Goal: Task Accomplishment & Management: Complete application form

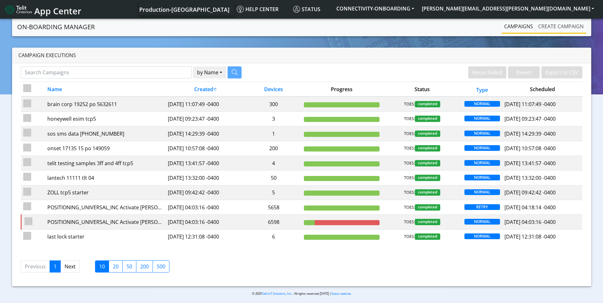
click at [549, 28] on link "Create campaign" at bounding box center [561, 26] width 51 height 13
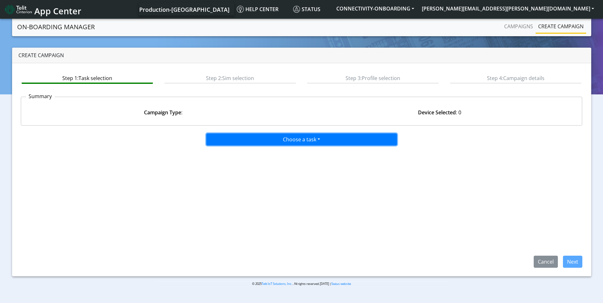
click at [285, 139] on button "Choose a task" at bounding box center [301, 139] width 191 height 12
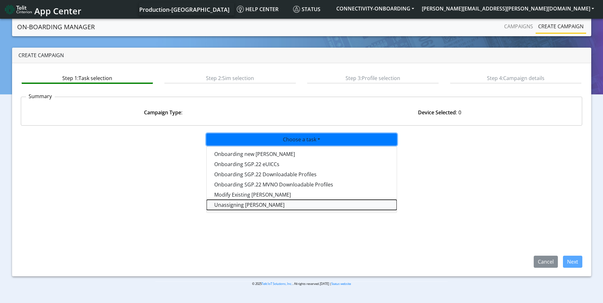
click at [274, 204] on taskunassign-dropdown "Unassigning [PERSON_NAME]" at bounding box center [302, 205] width 190 height 10
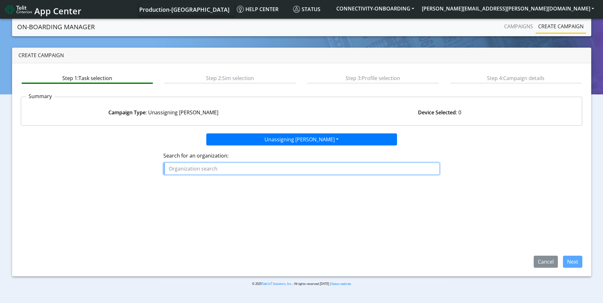
click at [276, 168] on input "text" at bounding box center [301, 169] width 276 height 12
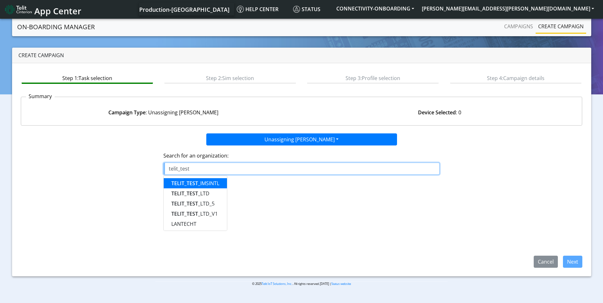
click at [209, 182] on ngb-highlight "TELIT_TEST _IMSINTL" at bounding box center [195, 183] width 48 height 7
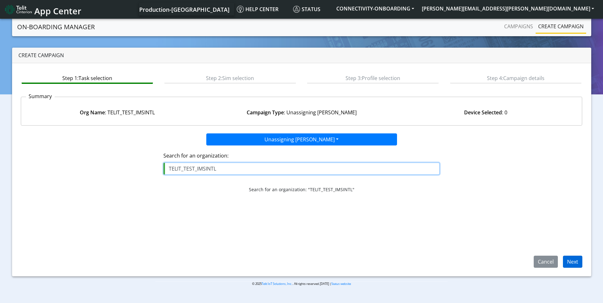
type input "TELIT_TEST_IMSINTL"
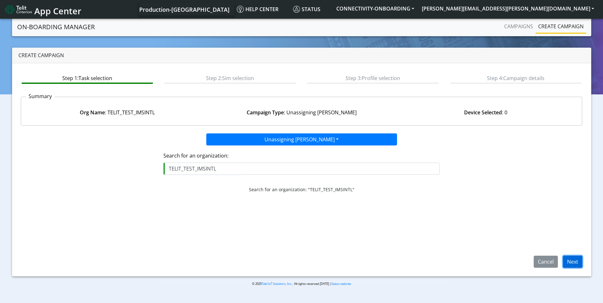
click at [572, 263] on button "Next" at bounding box center [572, 262] width 19 height 12
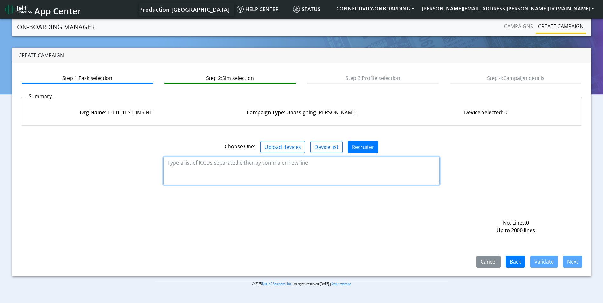
click at [243, 165] on textarea at bounding box center [301, 171] width 276 height 29
paste textarea "89358151000031911285"
type textarea "89358151000031911285"
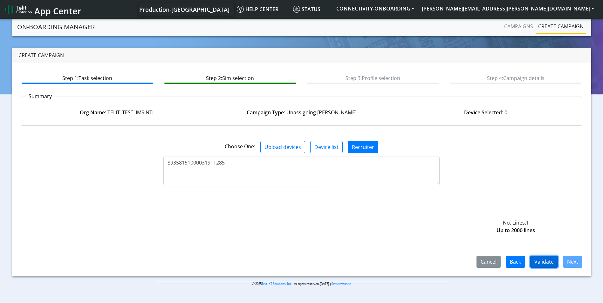
click at [547, 263] on button "Validate" at bounding box center [544, 262] width 28 height 12
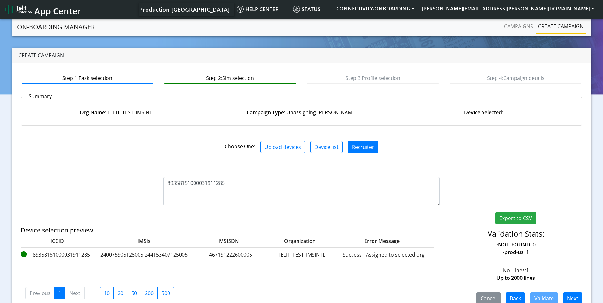
scroll to position [12, 0]
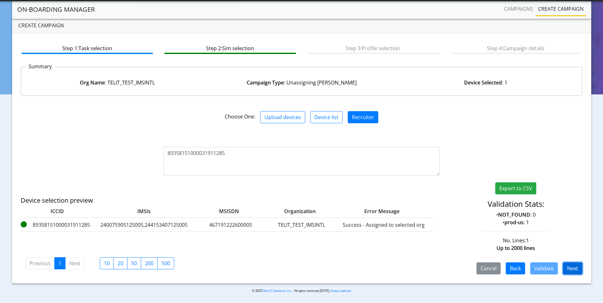
click at [575, 267] on button "Next" at bounding box center [572, 269] width 19 height 12
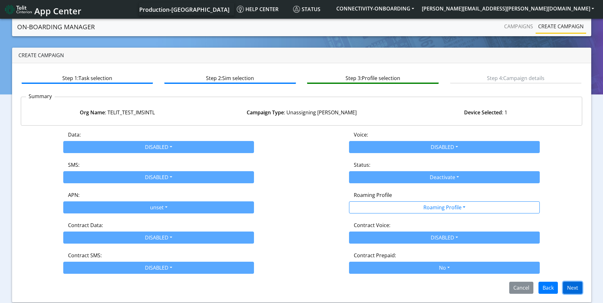
click at [575, 289] on button "Next" at bounding box center [572, 288] width 19 height 12
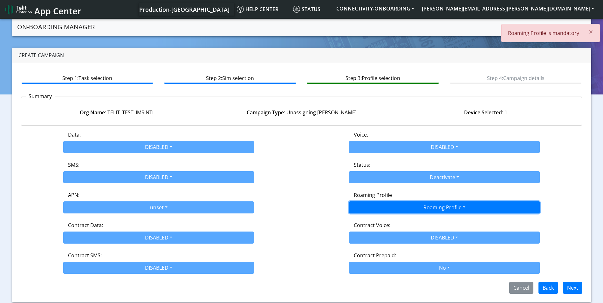
click at [411, 204] on button "Roaming Profile" at bounding box center [444, 208] width 191 height 12
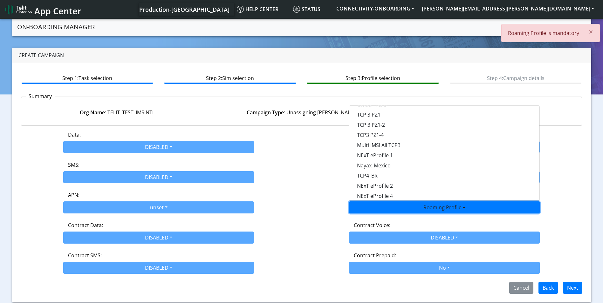
scroll to position [168, 0]
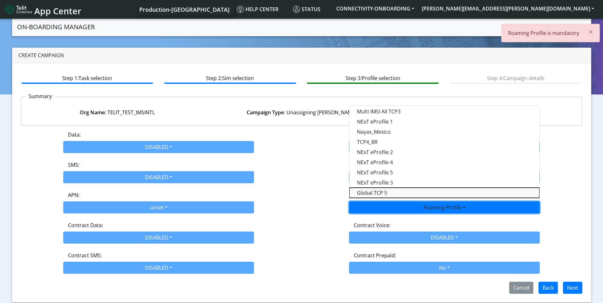
click at [393, 191] on Profile-dropdown "Global TCP 5" at bounding box center [444, 193] width 190 height 10
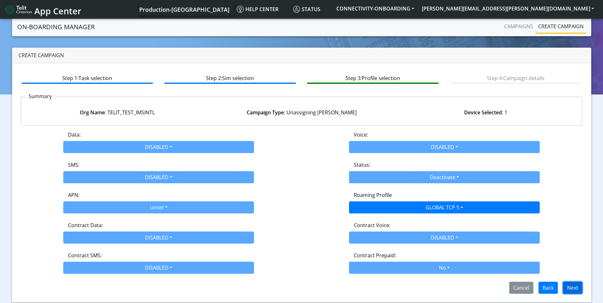
click at [570, 284] on button "Next" at bounding box center [572, 288] width 19 height 12
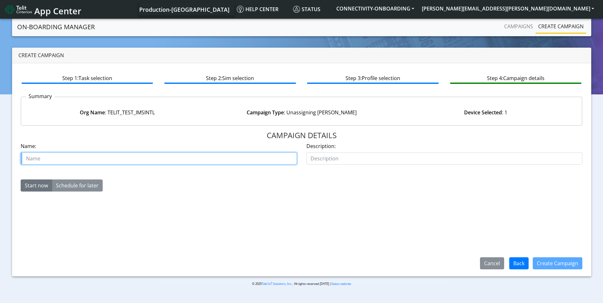
click at [135, 155] on input "text" at bounding box center [159, 159] width 276 height 12
type input "remove 1 telit test imsintl"
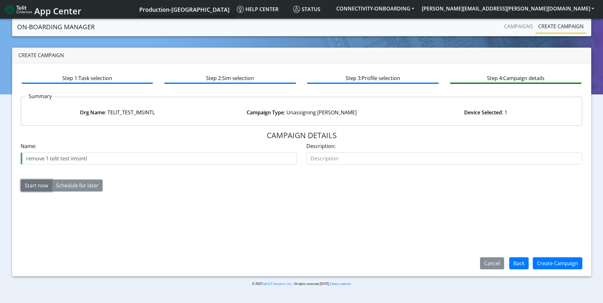
click at [36, 185] on button "Start now" at bounding box center [36, 186] width 31 height 12
click at [565, 261] on button "Create Campaign" at bounding box center [558, 263] width 50 height 12
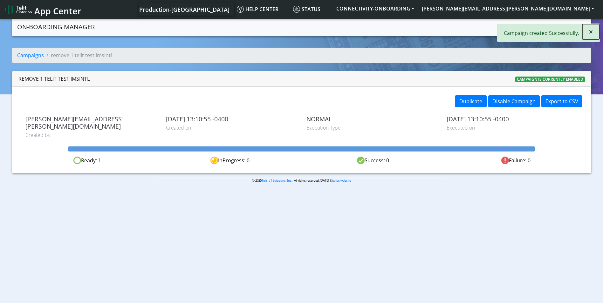
click at [590, 33] on span "×" at bounding box center [591, 31] width 4 height 10
drag, startPoint x: 573, startPoint y: 22, endPoint x: 572, endPoint y: 26, distance: 4.3
click at [573, 22] on link "Create campaign" at bounding box center [561, 26] width 51 height 13
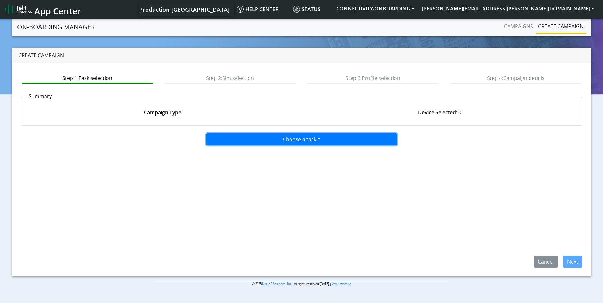
click at [310, 136] on button "Choose a task" at bounding box center [301, 139] width 191 height 12
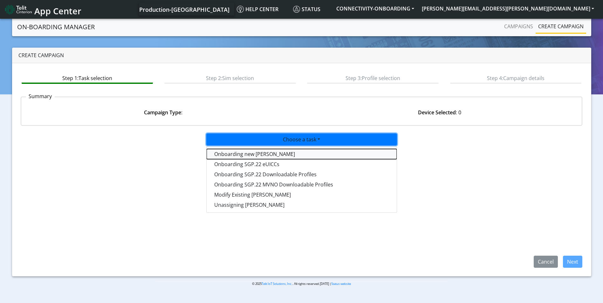
click at [280, 153] on tasktoes-dropdown "Onboarding new SIMs" at bounding box center [302, 154] width 190 height 10
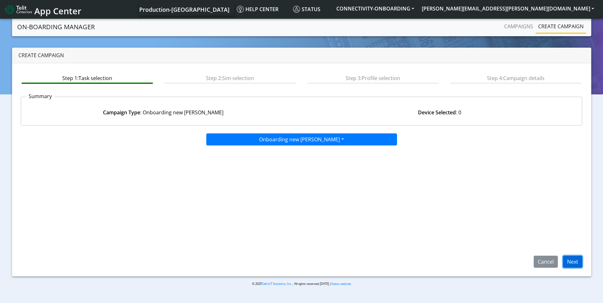
click at [571, 262] on button "Next" at bounding box center [572, 262] width 19 height 12
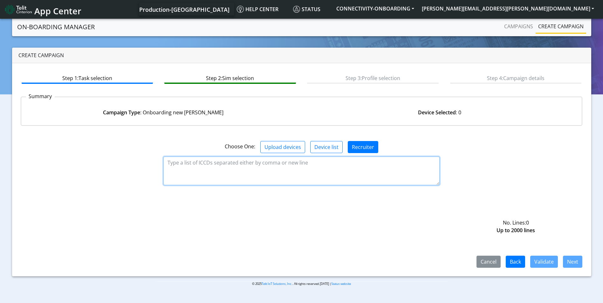
click at [227, 164] on textarea at bounding box center [301, 171] width 276 height 29
paste textarea "89358151000031911285"
type textarea "89358151000031911285"
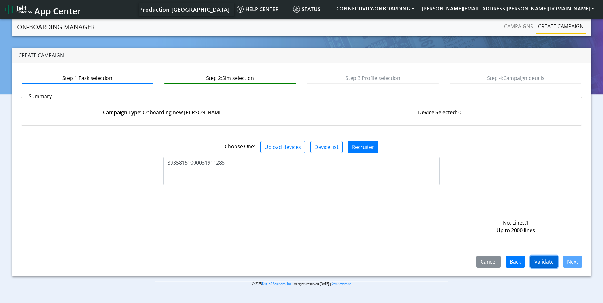
click at [547, 262] on button "Validate" at bounding box center [544, 262] width 28 height 12
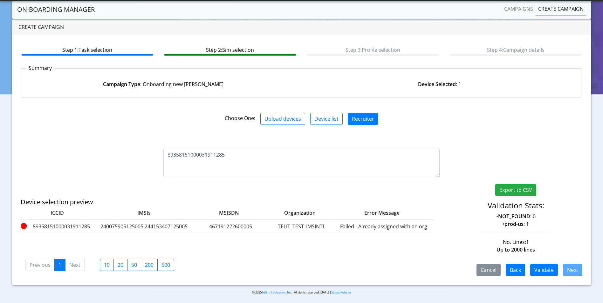
scroll to position [12, 0]
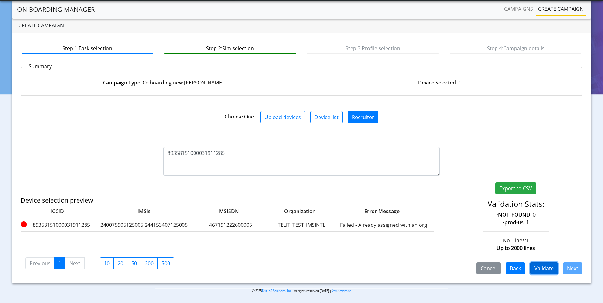
click at [548, 265] on button "Validate" at bounding box center [544, 269] width 28 height 12
click at [544, 267] on button "Validate" at bounding box center [544, 269] width 28 height 12
click at [538, 266] on button "Validate" at bounding box center [544, 269] width 28 height 12
click at [540, 270] on button "Validate" at bounding box center [544, 269] width 28 height 12
click at [544, 268] on button "Validate" at bounding box center [544, 269] width 28 height 12
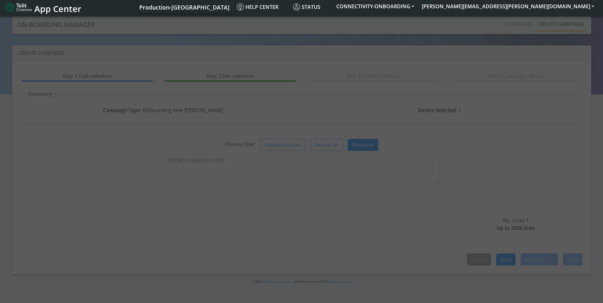
scroll to position [0, 0]
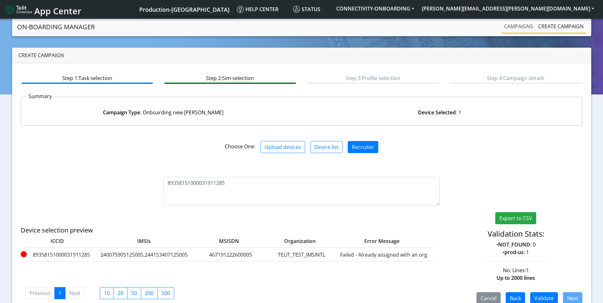
click at [511, 26] on link "Campaigns" at bounding box center [519, 26] width 34 height 13
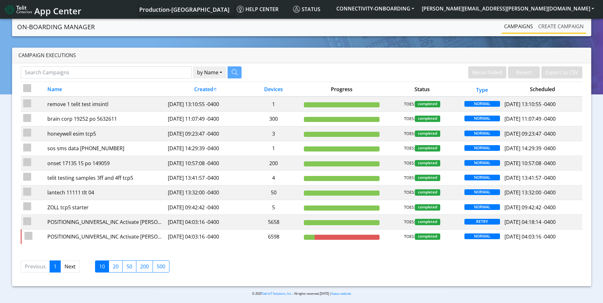
click at [569, 26] on link "Create campaign" at bounding box center [561, 26] width 51 height 13
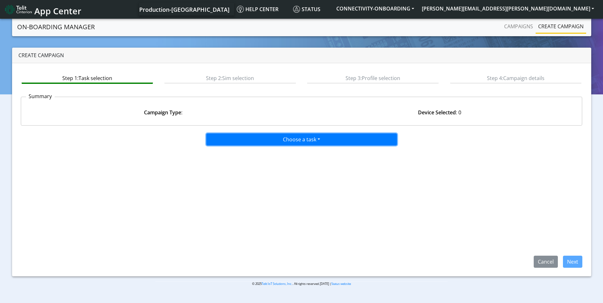
click at [320, 139] on button "Choose a task" at bounding box center [301, 139] width 191 height 12
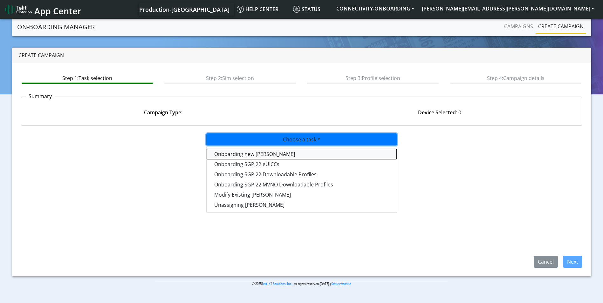
click at [270, 149] on tasktoes-dropdown "Onboarding new SIMs" at bounding box center [302, 154] width 190 height 10
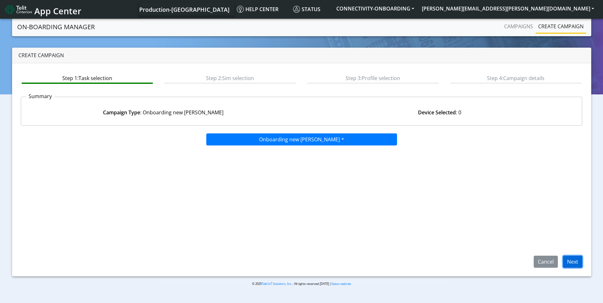
click at [572, 263] on button "Next" at bounding box center [572, 262] width 19 height 12
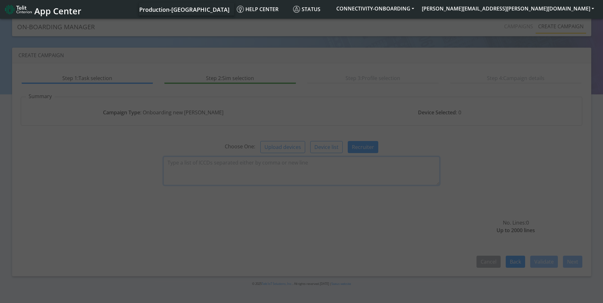
click at [240, 166] on textarea at bounding box center [301, 171] width 276 height 29
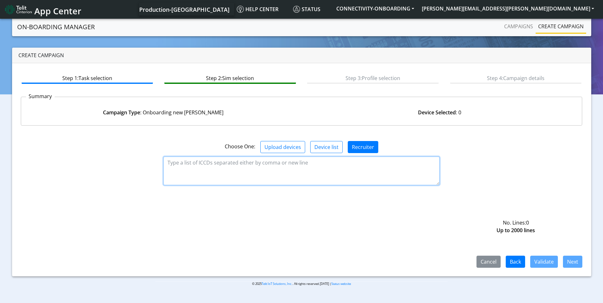
paste textarea "89358151000031911285"
type textarea "89358151000031911285"
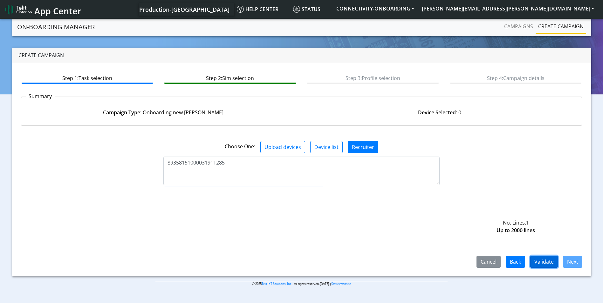
click at [534, 259] on button "Validate" at bounding box center [544, 262] width 28 height 12
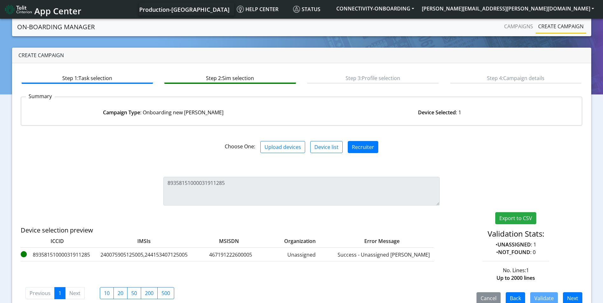
scroll to position [12, 0]
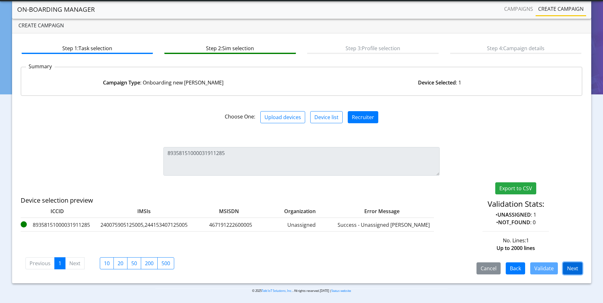
click at [570, 267] on button "Next" at bounding box center [572, 269] width 19 height 12
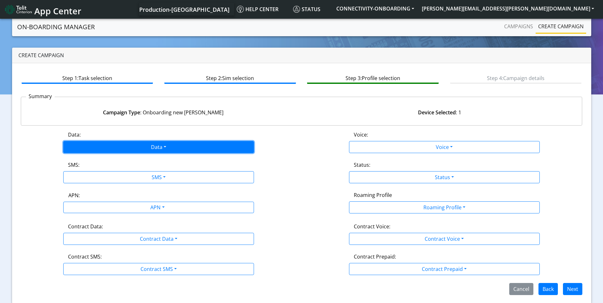
click at [156, 146] on button "Data" at bounding box center [158, 147] width 191 height 12
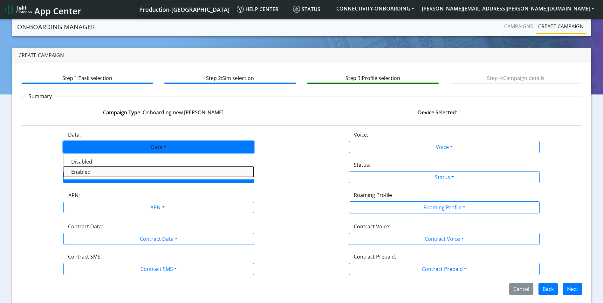
click at [128, 172] on button "Enabled" at bounding box center [159, 172] width 190 height 10
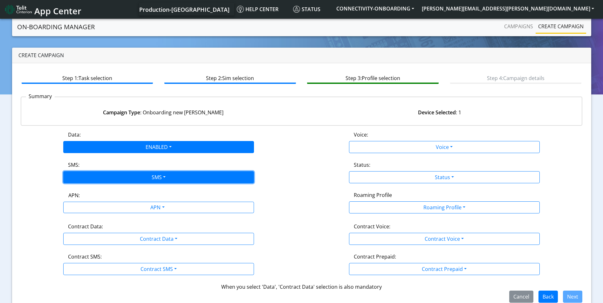
click at [151, 172] on button "SMS" at bounding box center [158, 177] width 191 height 12
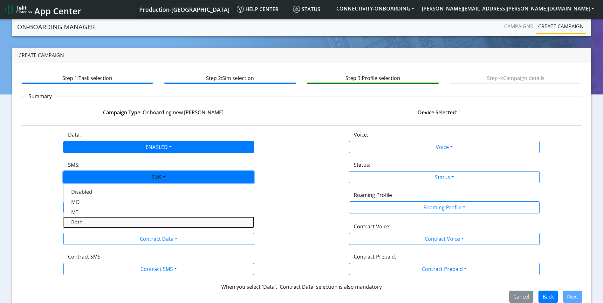
click at [108, 222] on button "Both" at bounding box center [159, 222] width 190 height 10
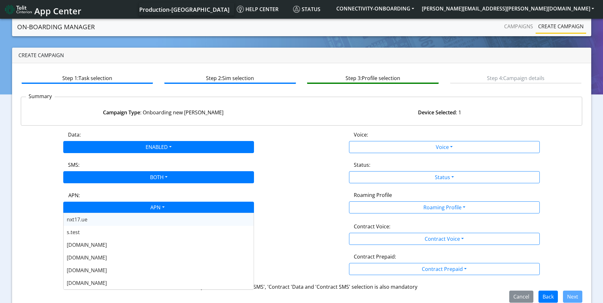
click at [152, 209] on div "APN" at bounding box center [157, 208] width 202 height 12
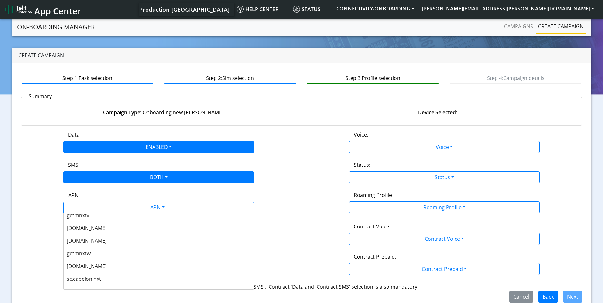
scroll to position [159, 0]
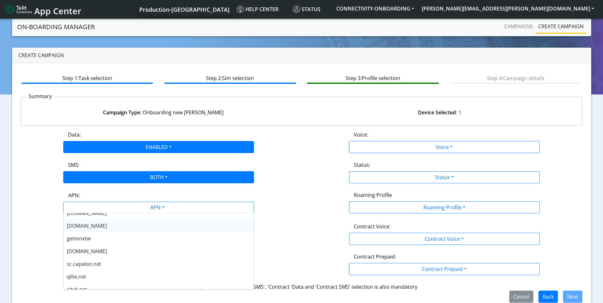
click at [97, 229] on span "nxtesim1.net" at bounding box center [87, 225] width 40 height 7
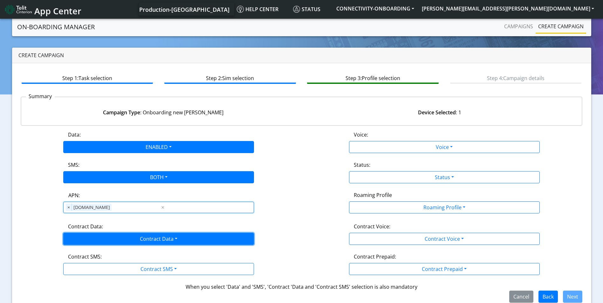
click at [148, 235] on button "Contract Data" at bounding box center [158, 239] width 191 height 12
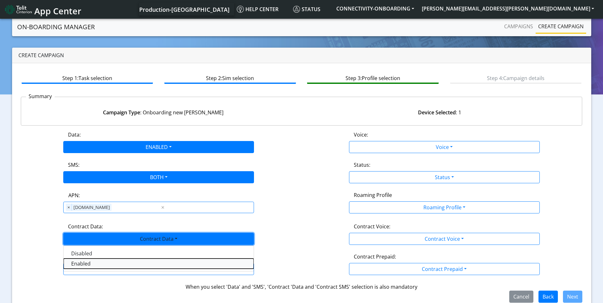
click at [103, 262] on Dataenabled-dropdown "Enabled" at bounding box center [159, 264] width 190 height 10
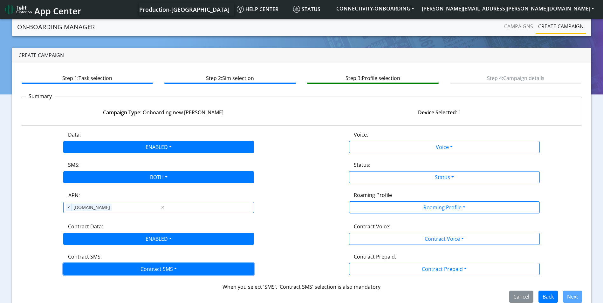
click at [140, 268] on button "Contract SMS" at bounding box center [158, 269] width 191 height 12
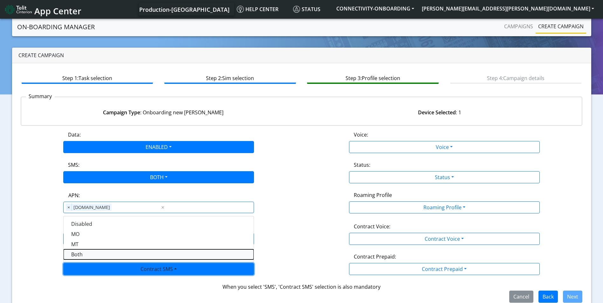
drag, startPoint x: 80, startPoint y: 256, endPoint x: 269, endPoint y: 230, distance: 191.2
click at [81, 256] on SMSboth-dropdown "Both" at bounding box center [159, 254] width 190 height 10
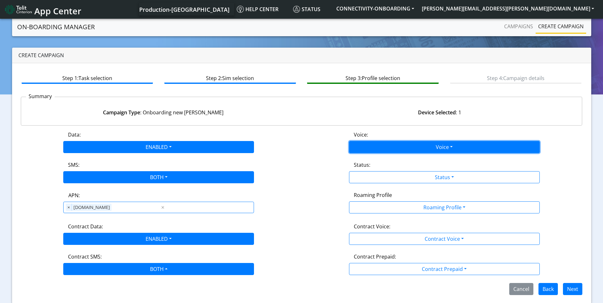
click at [427, 144] on button "Voice" at bounding box center [444, 147] width 191 height 12
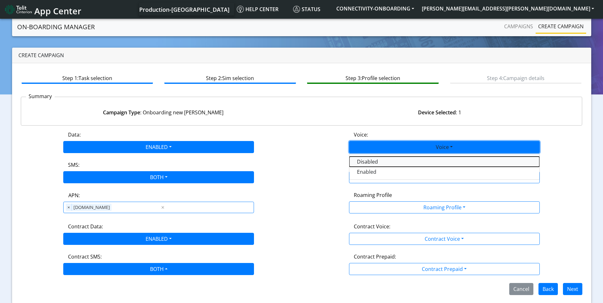
click at [376, 159] on button "Disabled" at bounding box center [444, 162] width 190 height 10
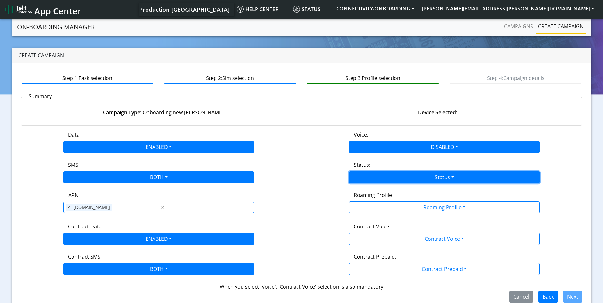
click at [438, 173] on button "Status" at bounding box center [444, 177] width 191 height 12
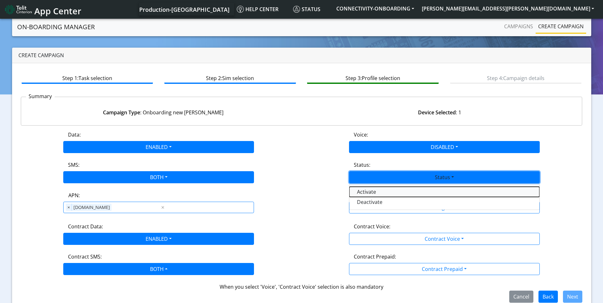
click at [382, 191] on button "Activate" at bounding box center [444, 192] width 190 height 10
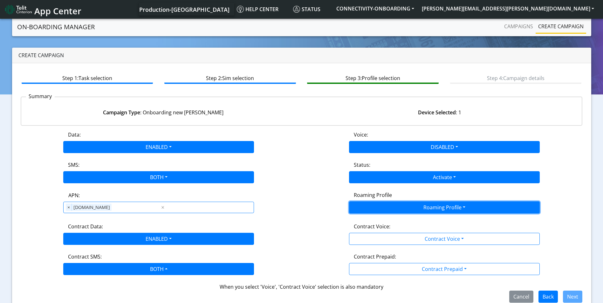
click at [431, 202] on button "Roaming Profile" at bounding box center [444, 208] width 191 height 12
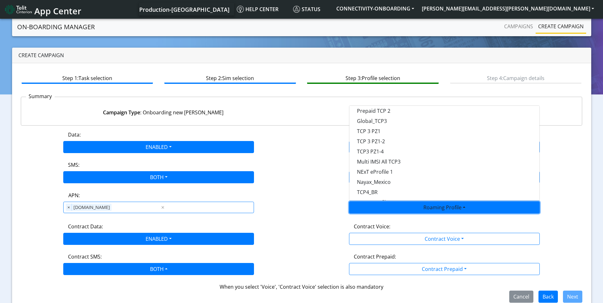
scroll to position [168, 0]
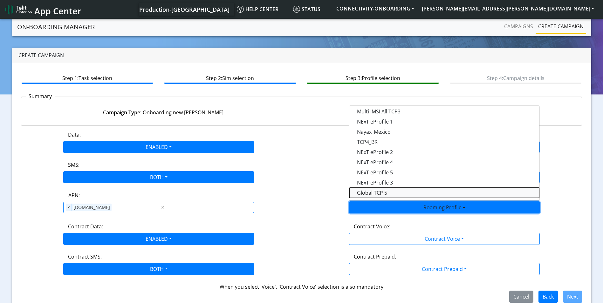
click at [386, 192] on Profile-dropdown "Global TCP 5" at bounding box center [444, 193] width 190 height 10
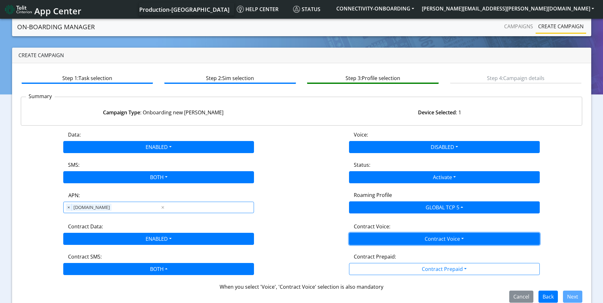
click at [446, 243] on button "Contract Voice" at bounding box center [444, 239] width 191 height 12
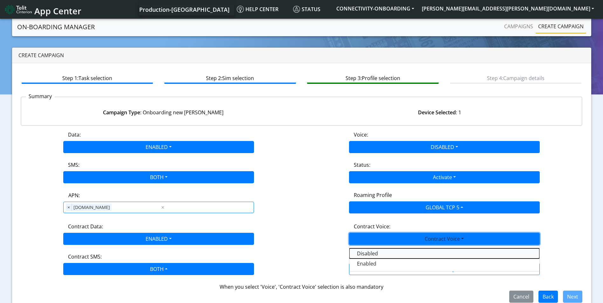
click at [393, 253] on Voicedisabled-dropdown "Disabled" at bounding box center [444, 254] width 190 height 10
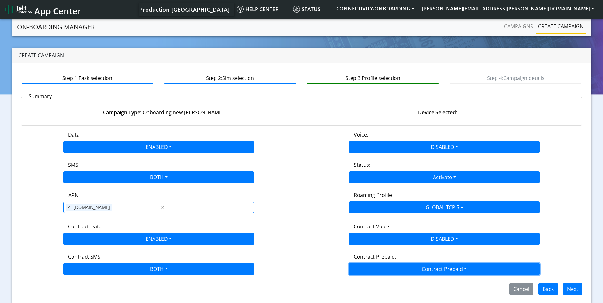
click at [416, 268] on button "Contract Prepaid" at bounding box center [444, 269] width 191 height 12
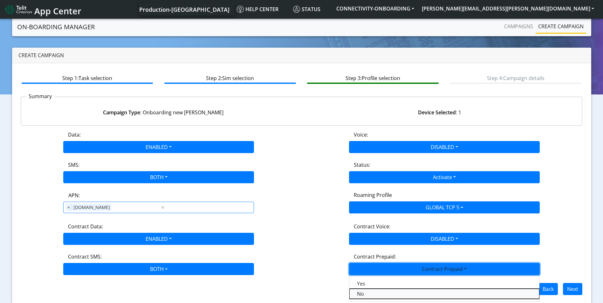
click at [365, 292] on Prepaidnotprepaid-dropdown "No" at bounding box center [444, 294] width 190 height 10
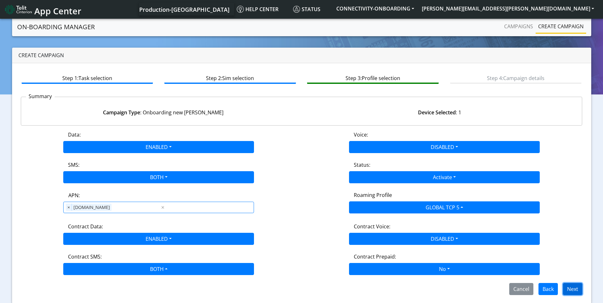
click at [578, 287] on button "Next" at bounding box center [572, 289] width 19 height 12
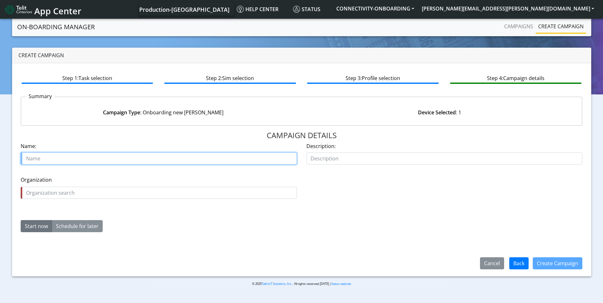
click at [61, 156] on input "text" at bounding box center [159, 159] width 276 height 12
type input "add 1 test to na sales demo"
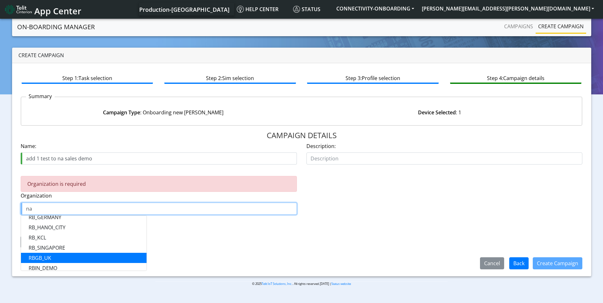
scroll to position [530, 0]
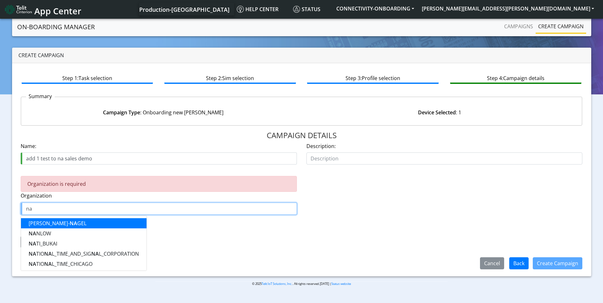
type input "n"
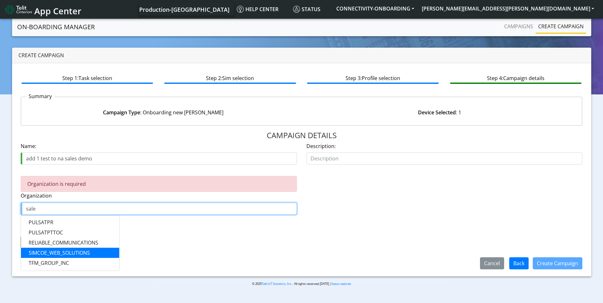
scroll to position [2, 0]
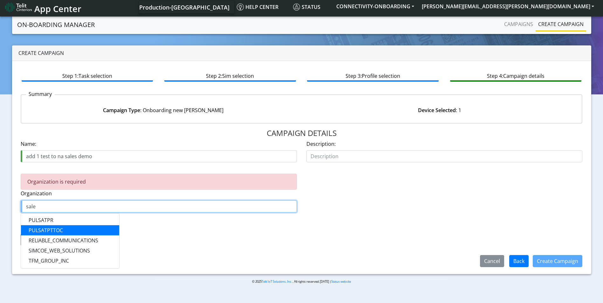
type input "sale"
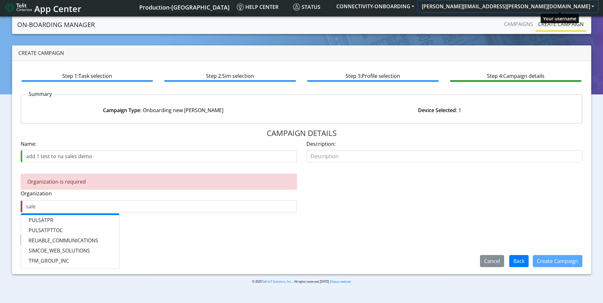
click at [547, 6] on button "[PERSON_NAME][EMAIL_ADDRESS][PERSON_NAME][DOMAIN_NAME]" at bounding box center [508, 6] width 180 height 11
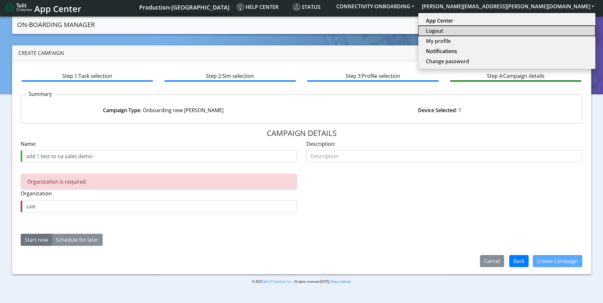
click at [545, 32] on button "Logout" at bounding box center [506, 31] width 177 height 10
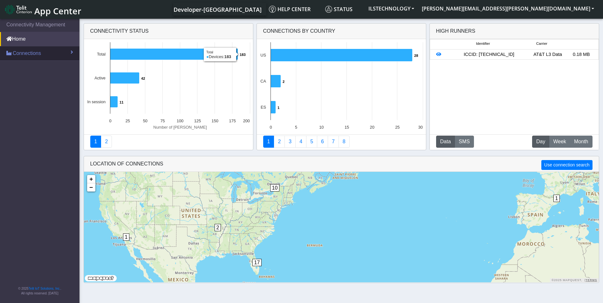
click at [40, 53] on span "Connections" at bounding box center [27, 54] width 28 height 8
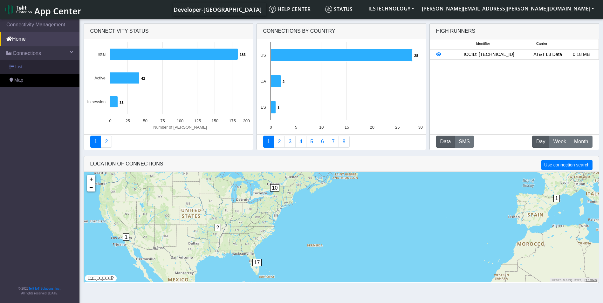
click at [31, 67] on link "List" at bounding box center [39, 66] width 79 height 13
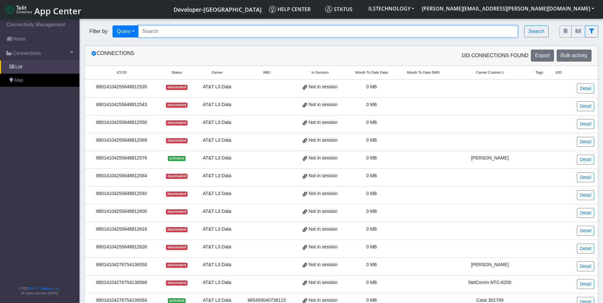
click at [182, 36] on input "Search..." at bounding box center [328, 31] width 380 height 12
paste input "89358151000031911285"
type input "89358151000031911285"
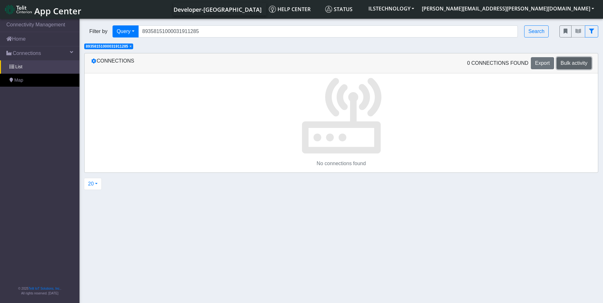
click at [571, 64] on span "Bulk activity" at bounding box center [574, 62] width 27 height 5
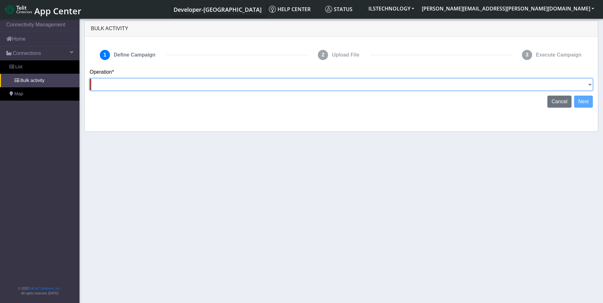
click at [134, 84] on select "Activate SIMs Deactivate SIMs Add Tags Remove Tags Advanced" at bounding box center [341, 85] width 503 height 12
select select "Activate SIMs"
click at [90, 79] on select "Activate SIMs Deactivate SIMs Add Tags Remove Tags Advanced" at bounding box center [341, 85] width 503 height 12
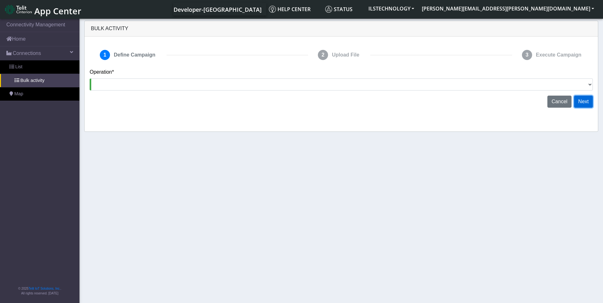
click at [583, 99] on button "Next" at bounding box center [583, 102] width 19 height 12
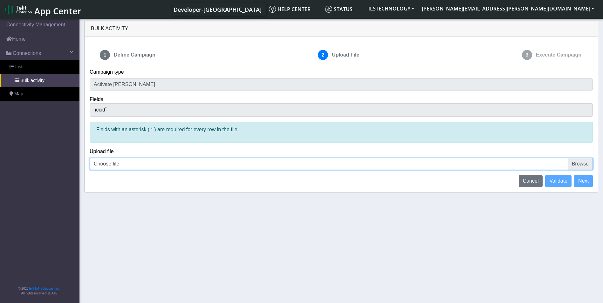
click at [141, 164] on input "Choose file" at bounding box center [341, 164] width 503 height 12
